Goal: Find specific page/section: Find specific page/section

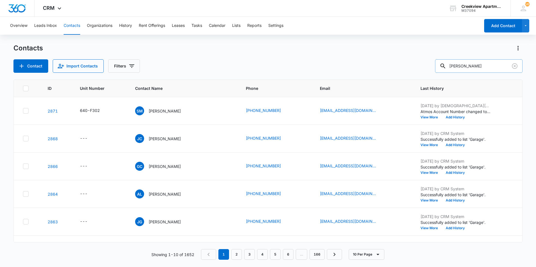
type input "[PERSON_NAME]"
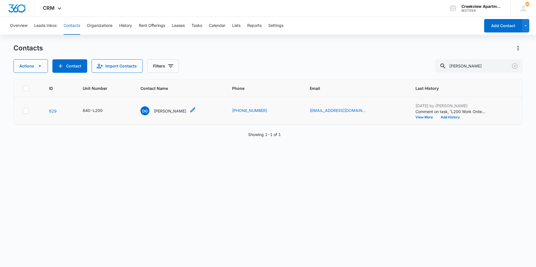
click at [164, 110] on p "[PERSON_NAME]" at bounding box center [170, 111] width 32 height 6
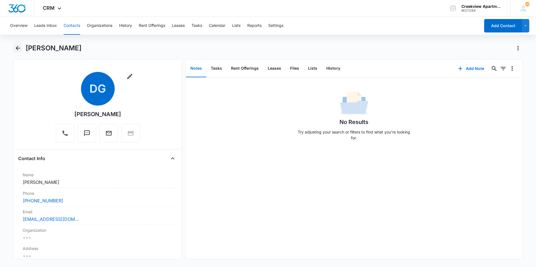
click at [12, 50] on main "[PERSON_NAME] Remove DG [PERSON_NAME] Contact Info Name Cancel Save Changes [PE…" at bounding box center [268, 155] width 536 height 223
click at [14, 47] on button "Back" at bounding box center [17, 48] width 9 height 9
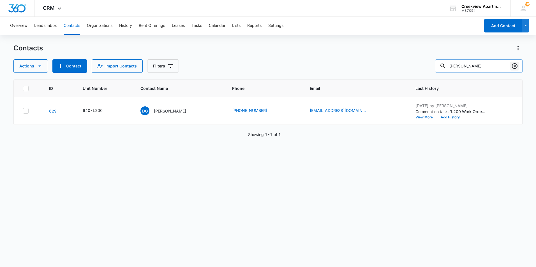
click at [516, 67] on icon "Clear" at bounding box center [514, 66] width 7 height 7
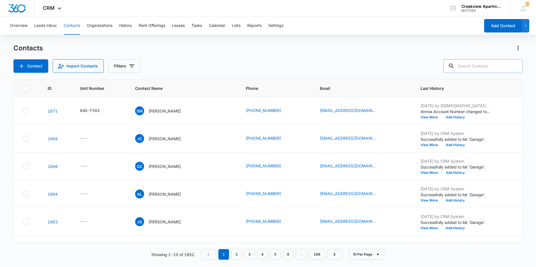
drag, startPoint x: 342, startPoint y: 47, endPoint x: 345, endPoint y: 52, distance: 5.7
click at [343, 47] on div "Contacts" at bounding box center [267, 48] width 509 height 9
click at [345, 56] on div "Contacts Contact Import Contacts Filters" at bounding box center [267, 58] width 509 height 29
click at [430, 49] on div "Contacts" at bounding box center [267, 48] width 509 height 9
click at [325, 45] on div "Contacts" at bounding box center [267, 48] width 509 height 9
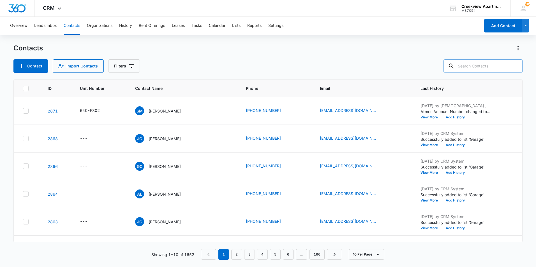
click at [302, 46] on div "Contacts" at bounding box center [267, 48] width 509 height 9
click at [533, 78] on main "Contacts Contact Import Contacts Filters ID Unit Number Contact Name Phone Emai…" at bounding box center [268, 155] width 536 height 223
drag, startPoint x: 466, startPoint y: 71, endPoint x: 436, endPoint y: 70, distance: 30.3
click at [466, 71] on input "text" at bounding box center [482, 65] width 79 height 13
click at [389, 69] on div "Contact Import Contacts Filters" at bounding box center [267, 65] width 509 height 13
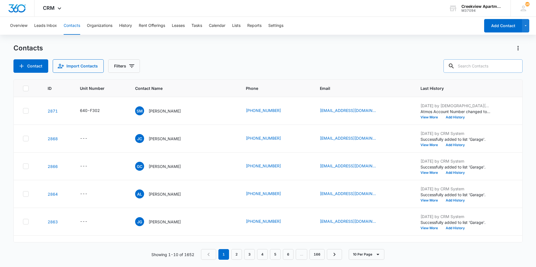
click at [473, 70] on input "text" at bounding box center [482, 65] width 79 height 13
click at [297, 63] on div "Contact Import Contacts Filters" at bounding box center [267, 65] width 509 height 13
drag, startPoint x: 458, startPoint y: 65, endPoint x: 461, endPoint y: 66, distance: 3.0
click at [455, 65] on icon at bounding box center [451, 66] width 7 height 7
click at [468, 67] on input "text" at bounding box center [482, 65] width 79 height 13
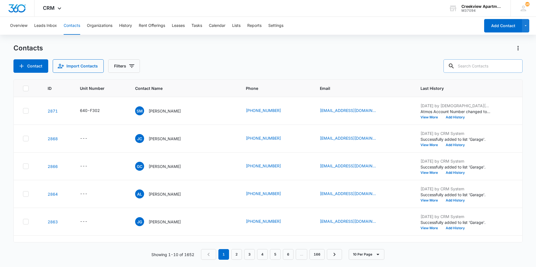
click at [477, 68] on input "text" at bounding box center [482, 65] width 79 height 13
click at [474, 70] on input "text" at bounding box center [482, 65] width 79 height 13
click at [438, 50] on div "Contacts" at bounding box center [267, 48] width 509 height 9
drag, startPoint x: 458, startPoint y: 60, endPoint x: 467, endPoint y: 64, distance: 9.4
click at [456, 61] on div at bounding box center [451, 65] width 9 height 13
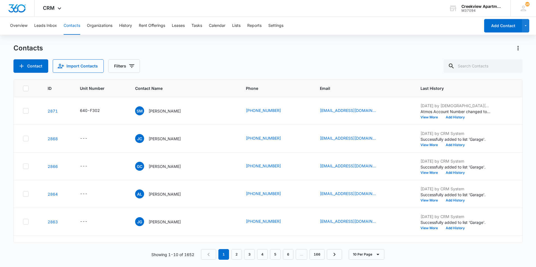
drag, startPoint x: 400, startPoint y: 71, endPoint x: 403, endPoint y: 68, distance: 4.0
click at [400, 71] on div "Contact Import Contacts Filters" at bounding box center [267, 65] width 509 height 13
click at [499, 64] on input "text" at bounding box center [482, 65] width 79 height 13
click at [429, 65] on div "Contact Import Contacts Filters" at bounding box center [267, 65] width 509 height 13
click at [485, 64] on input "text" at bounding box center [482, 65] width 79 height 13
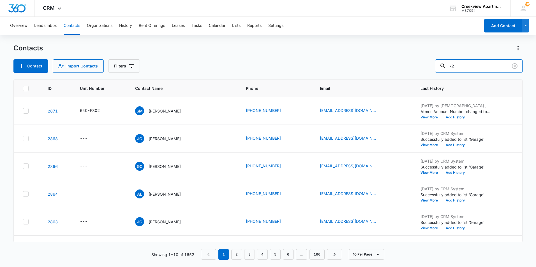
type input "k"
type input "k305"
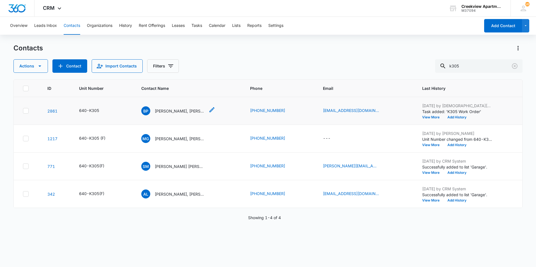
click at [178, 111] on p "[PERSON_NAME], [PERSON_NAME], [PERSON_NAME]" at bounding box center [180, 111] width 50 height 6
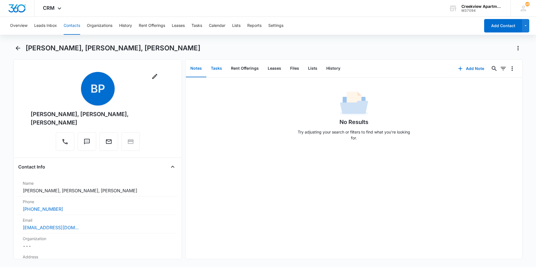
click at [218, 69] on button "Tasks" at bounding box center [216, 68] width 20 height 17
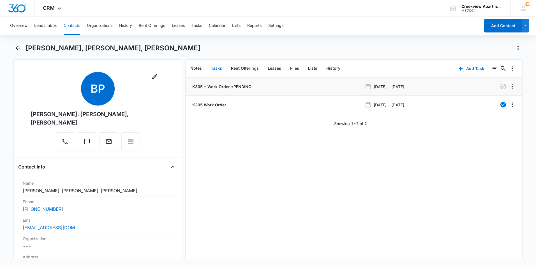
click at [234, 83] on li "K305 - Work Order *PENDING [DATE] - [DATE]" at bounding box center [354, 87] width 337 height 18
click at [235, 85] on p "K305 - Work Order *PENDING" at bounding box center [221, 87] width 60 height 6
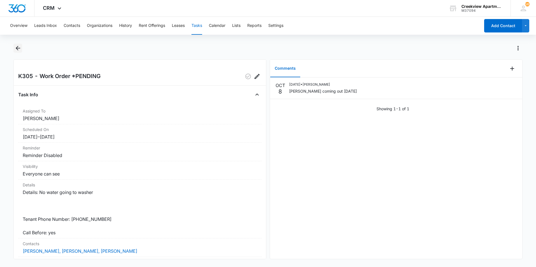
click at [19, 50] on icon "Back" at bounding box center [18, 48] width 7 height 7
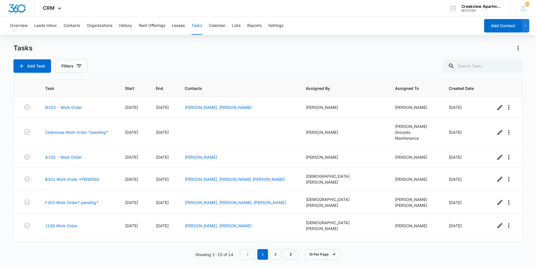
click at [154, 59] on div "Tasks Add Task Filters" at bounding box center [267, 58] width 509 height 29
click at [463, 62] on input "text" at bounding box center [482, 65] width 79 height 13
click at [409, 57] on div "Tasks Add Task Filters" at bounding box center [267, 58] width 509 height 29
drag, startPoint x: 350, startPoint y: 62, endPoint x: 355, endPoint y: 59, distance: 6.6
click at [352, 61] on div "Add Task Filters" at bounding box center [267, 65] width 509 height 13
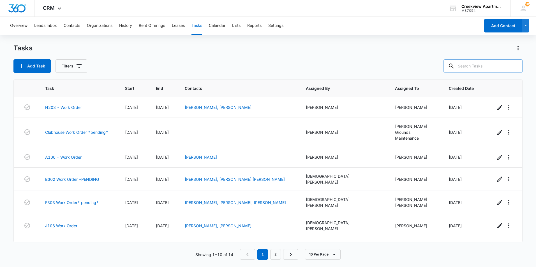
click at [469, 70] on input "text" at bounding box center [482, 65] width 79 height 13
click at [71, 24] on button "Contacts" at bounding box center [72, 26] width 17 height 18
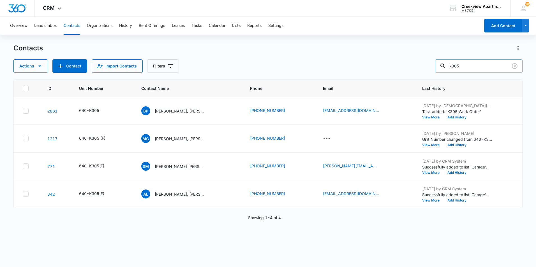
click at [494, 67] on input "k305" at bounding box center [478, 65] width 87 height 13
click at [192, 113] on p "[PERSON_NAME], [PERSON_NAME], [PERSON_NAME]" at bounding box center [180, 111] width 50 height 6
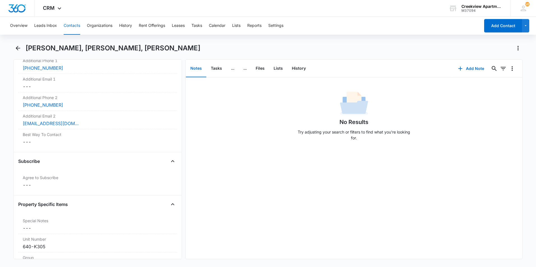
scroll to position [392, 0]
